Goal: Task Accomplishment & Management: Use online tool/utility

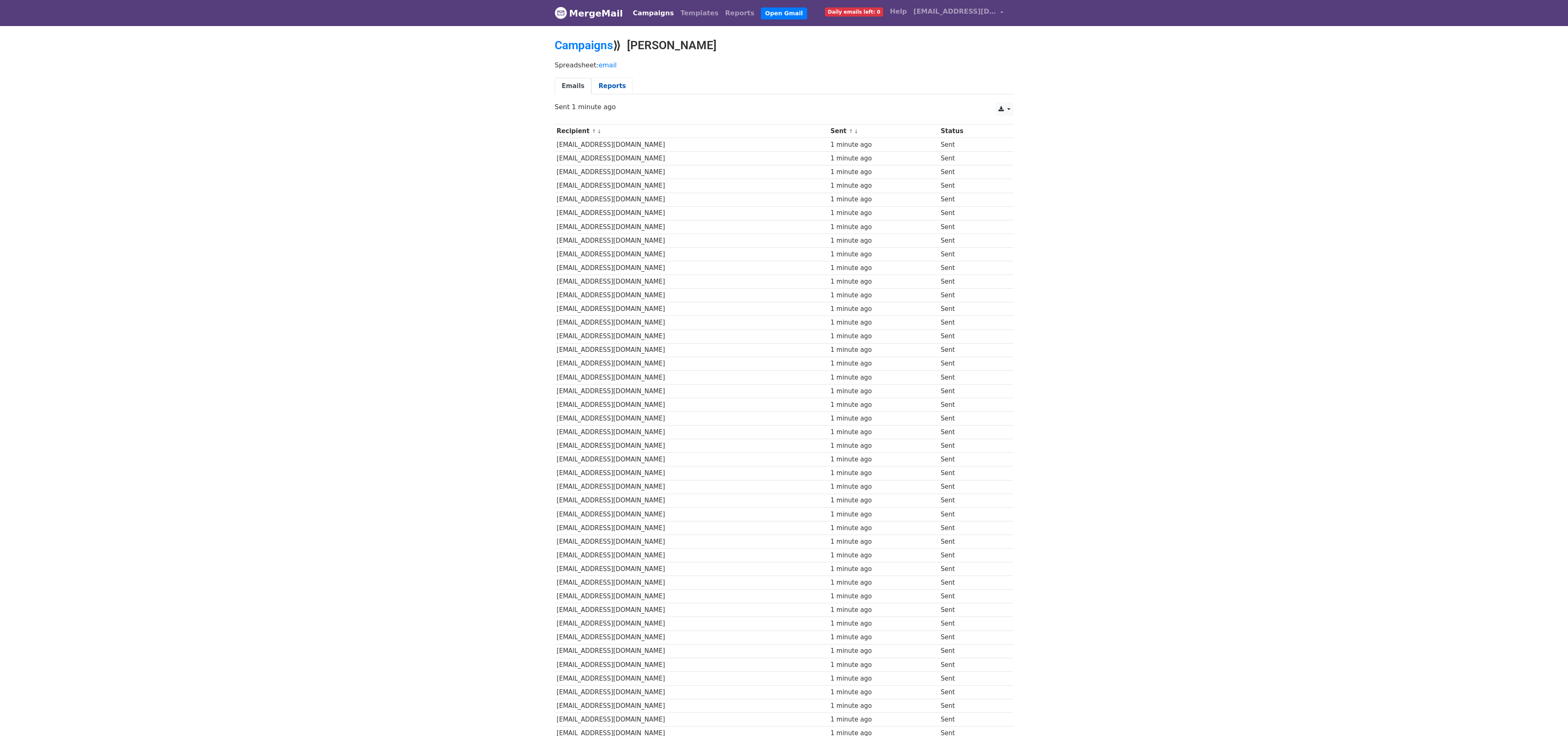
click at [619, 83] on link "Reports" at bounding box center [612, 86] width 41 height 17
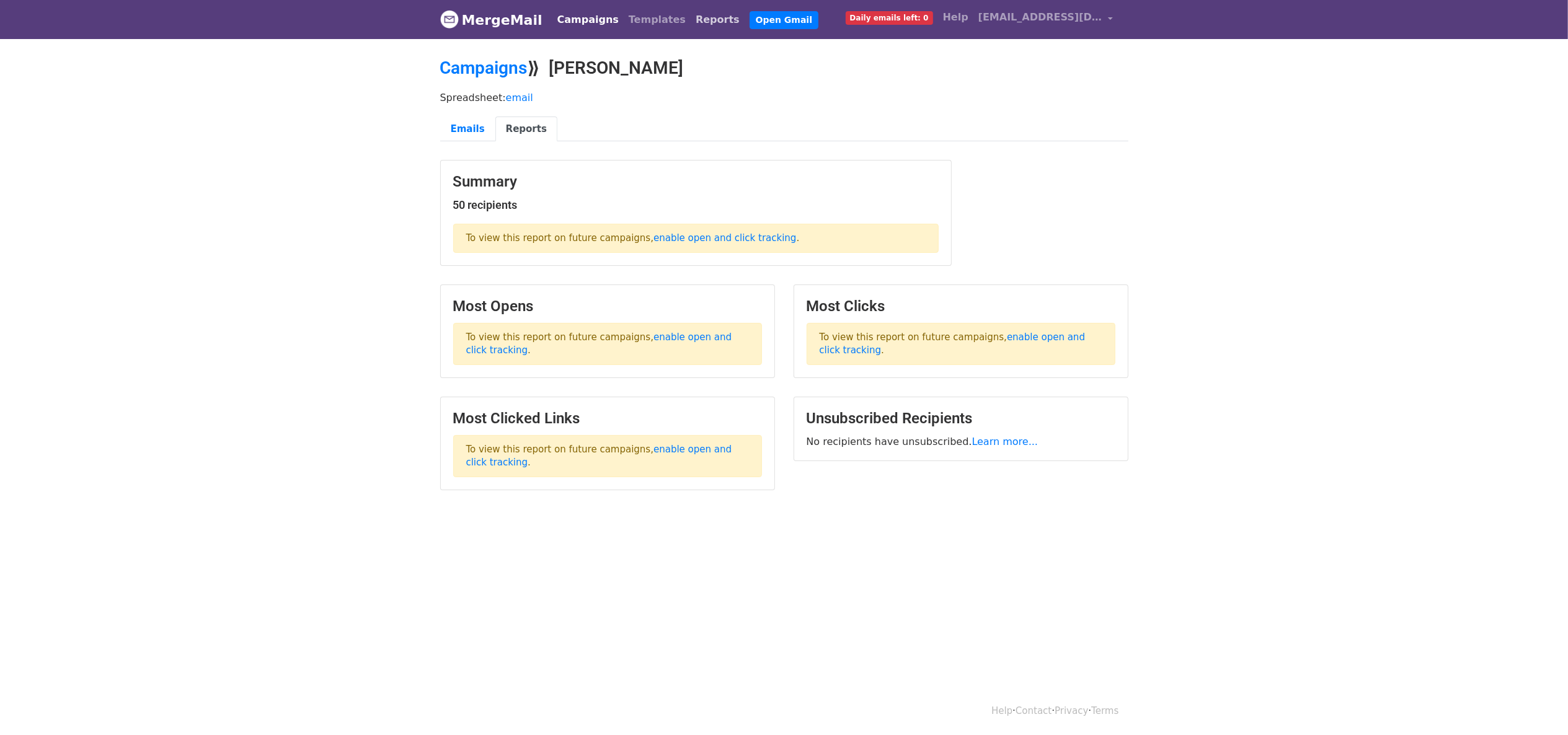
click at [691, 16] on link "Reports" at bounding box center [718, 20] width 54 height 25
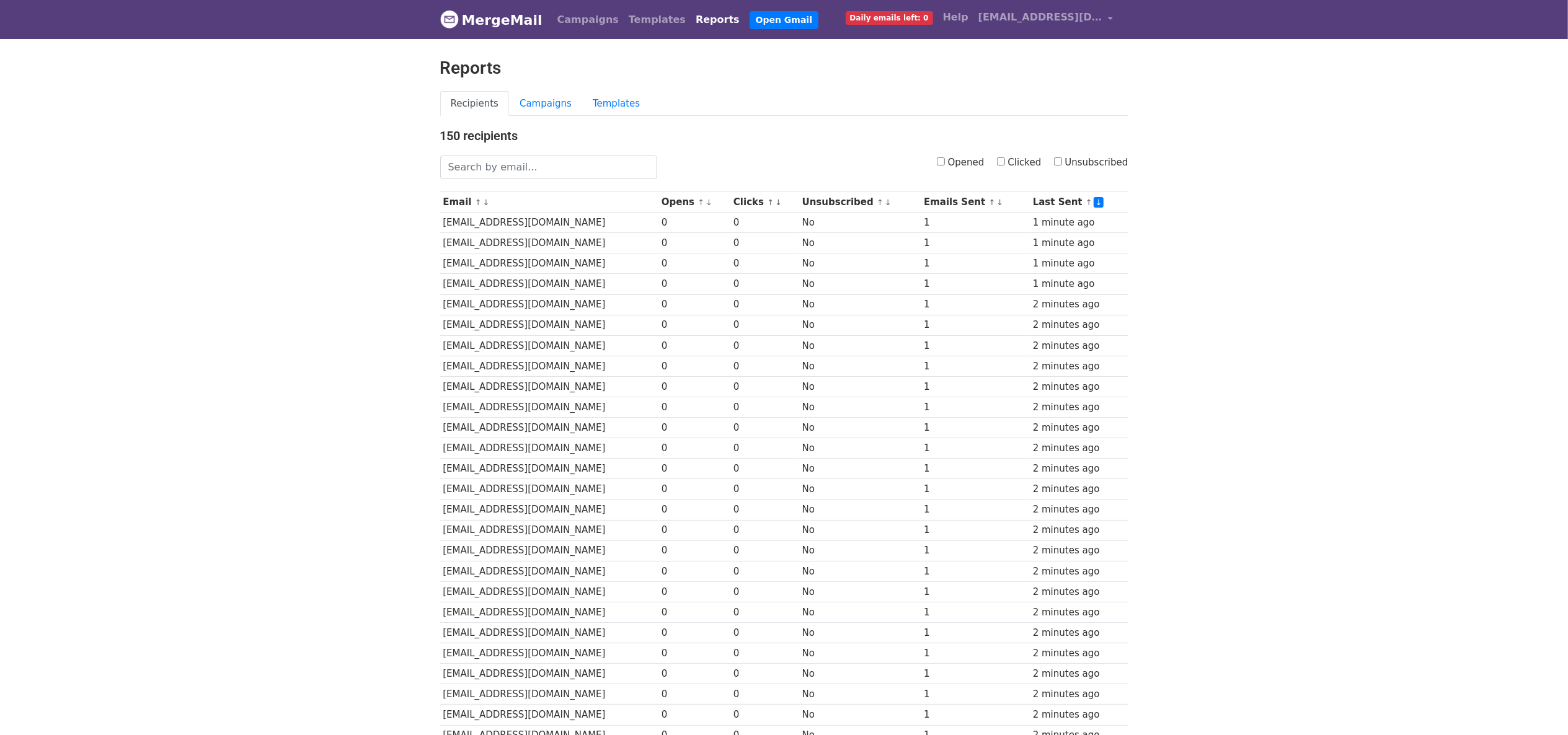
click at [1011, 166] on label "Clicked" at bounding box center [1020, 162] width 44 height 15
click at [1005, 165] on input "Clicked" at bounding box center [1001, 162] width 8 height 8
checkbox input "true"
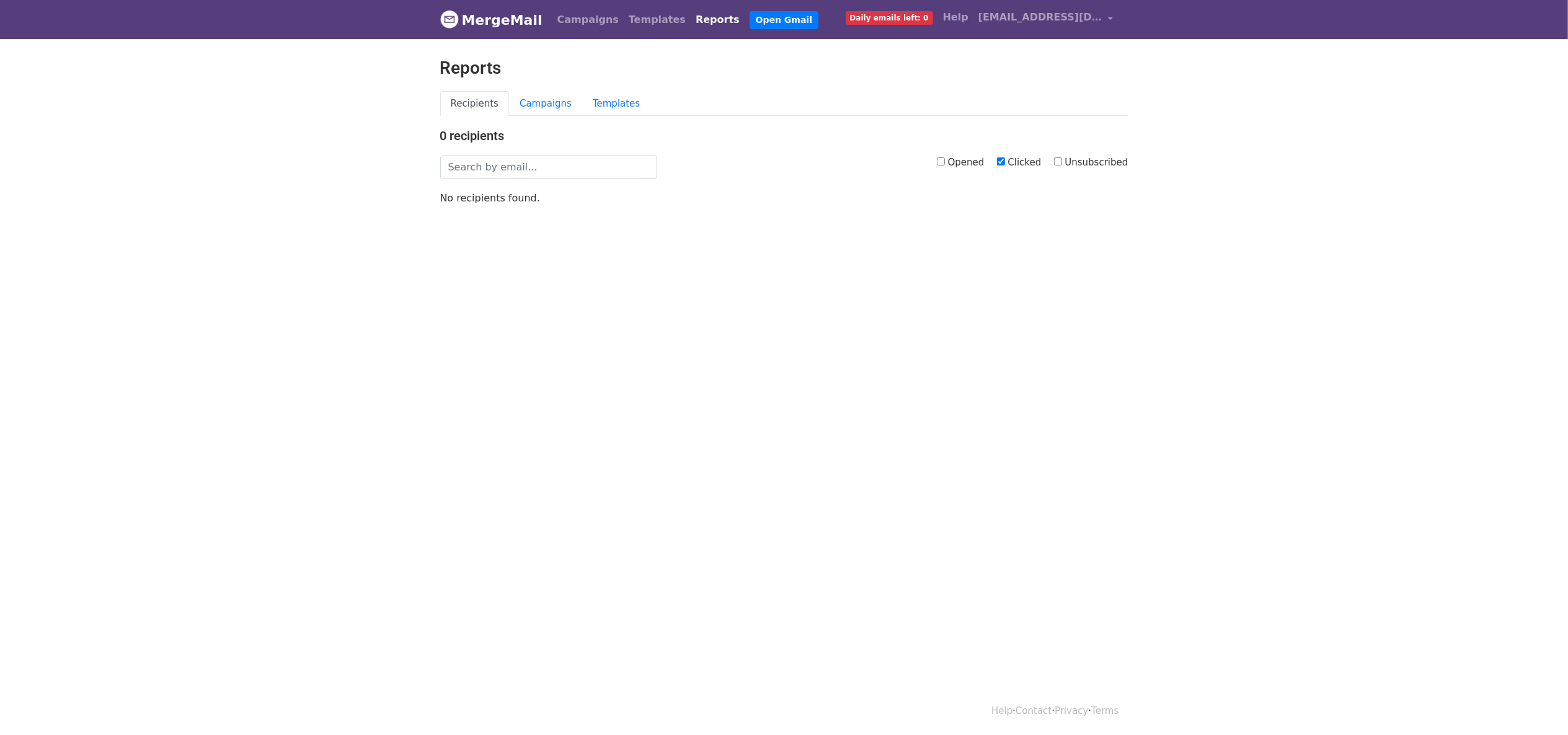
click at [1011, 160] on label "Clicked" at bounding box center [1020, 162] width 44 height 15
click at [1005, 160] on input "Clicked" at bounding box center [1001, 162] width 8 height 8
checkbox input "false"
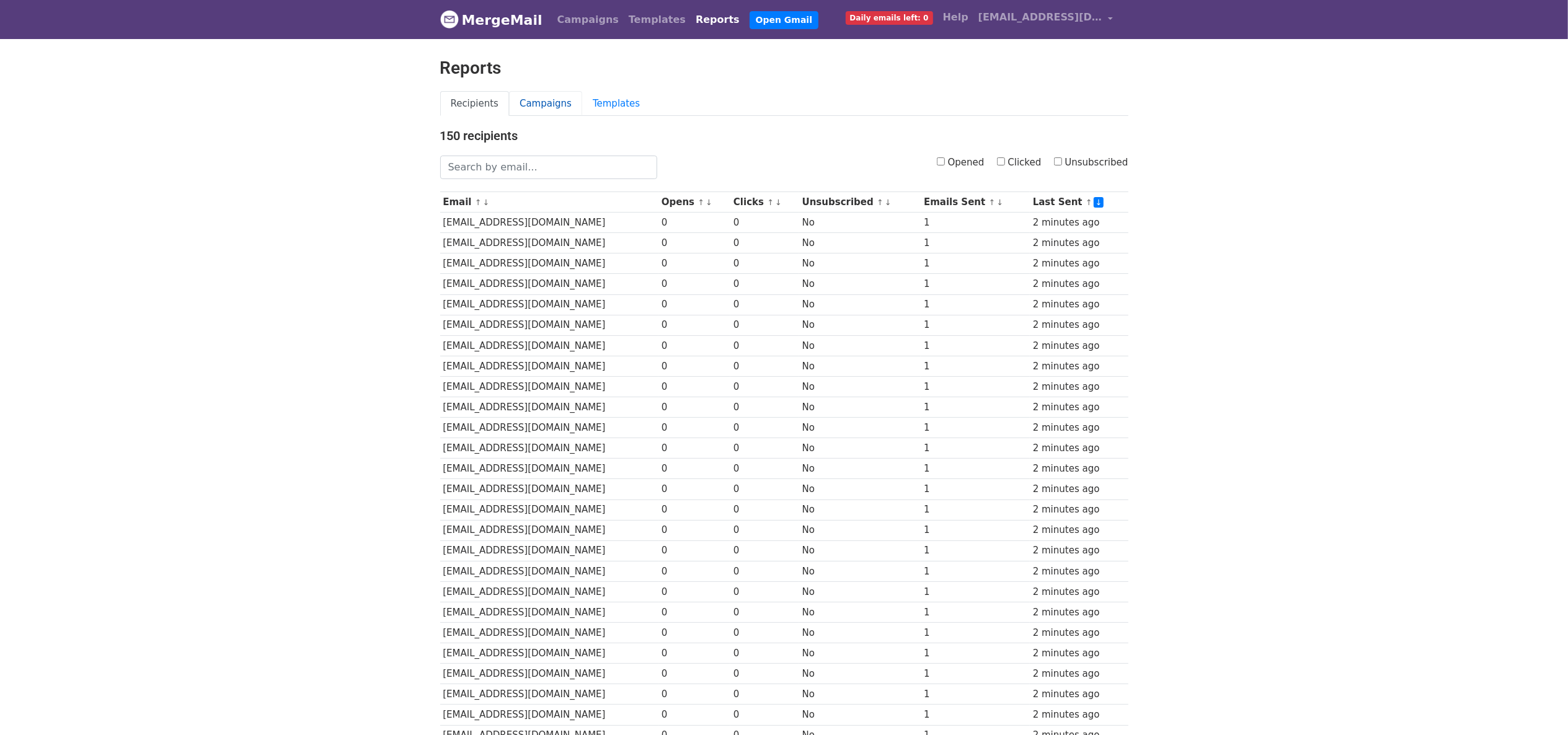
click at [522, 108] on link "Campaigns" at bounding box center [546, 103] width 74 height 25
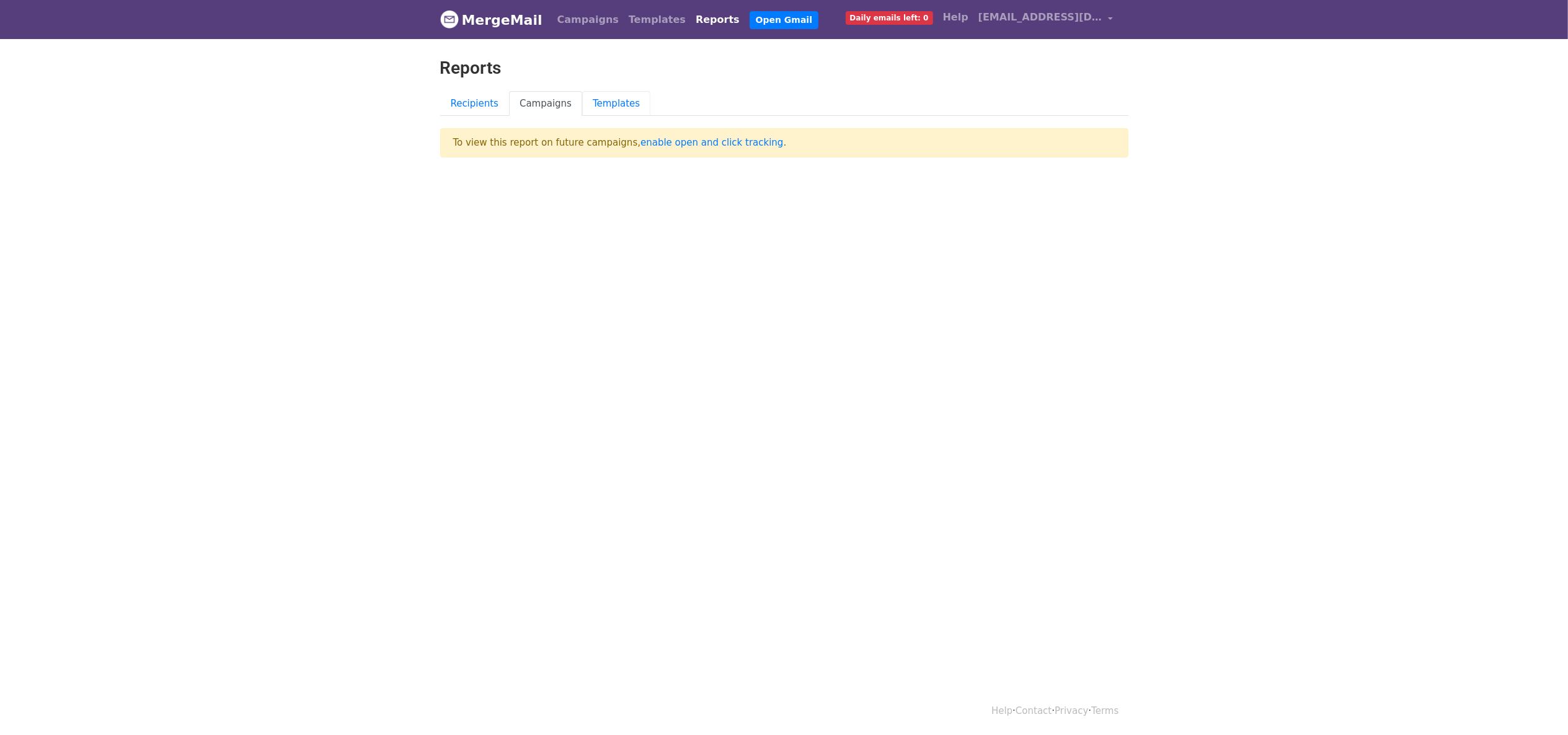
click at [593, 106] on link "Templates" at bounding box center [616, 103] width 68 height 25
drag, startPoint x: 0, startPoint y: 0, endPoint x: 593, endPoint y: 106, distance: 602.4
click at [593, 106] on link "Templates" at bounding box center [616, 103] width 68 height 25
click at [486, 93] on link "Recipients" at bounding box center [475, 103] width 70 height 25
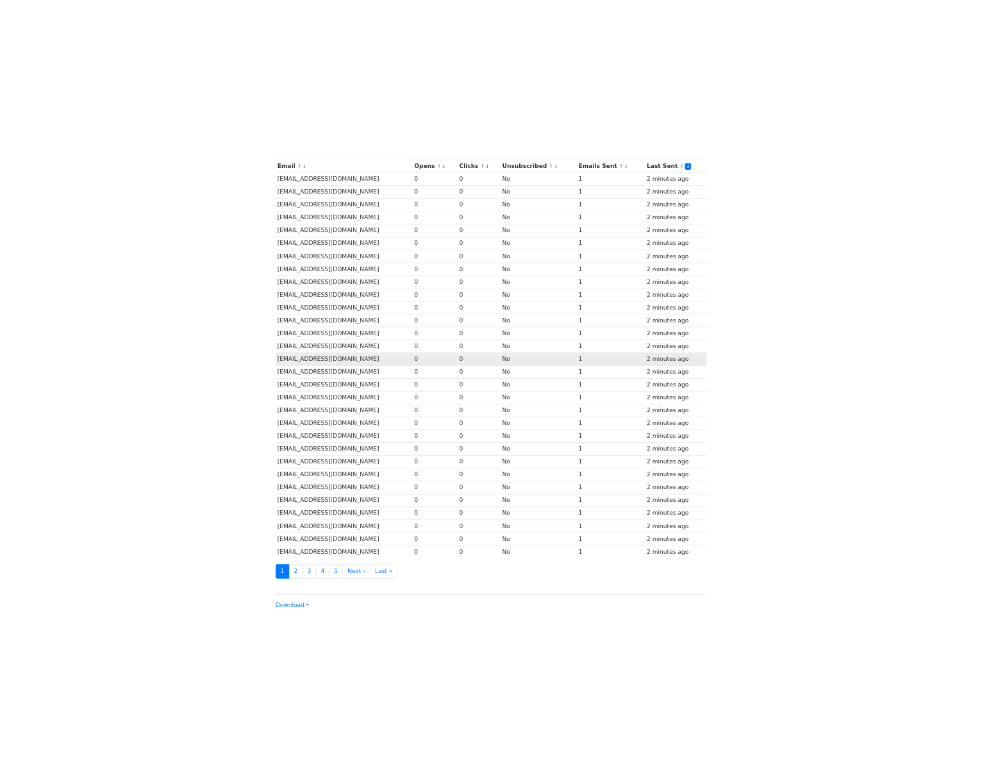
scroll to position [128, 0]
